Goal: Book appointment/travel/reservation

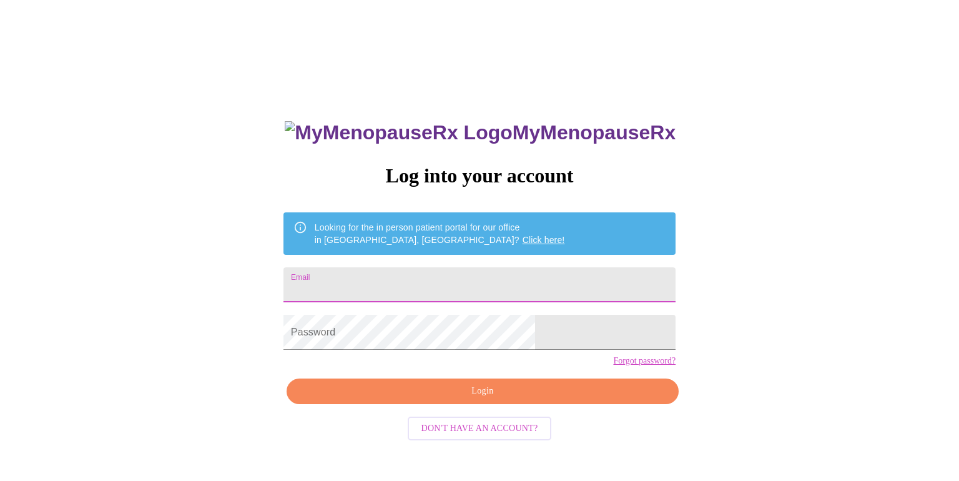
click at [538, 273] on input "Email" at bounding box center [479, 284] width 392 height 35
type input "pebbletrailz5@att.net"
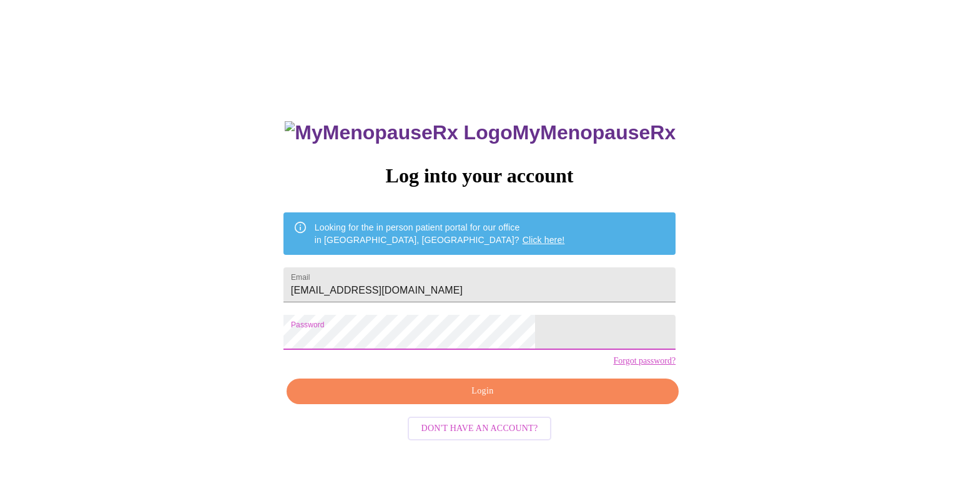
click at [487, 399] on span "Login" at bounding box center [482, 391] width 363 height 16
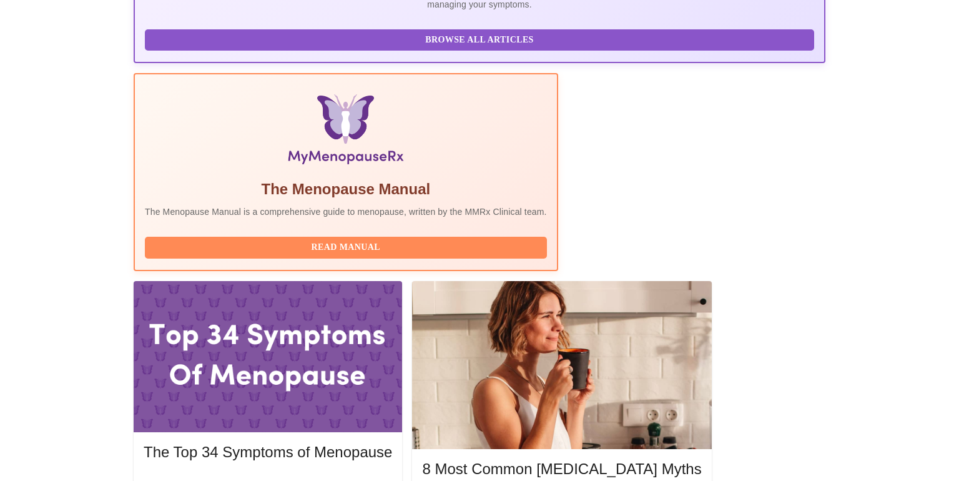
scroll to position [436, 0]
